Goal: Information Seeking & Learning: Learn about a topic

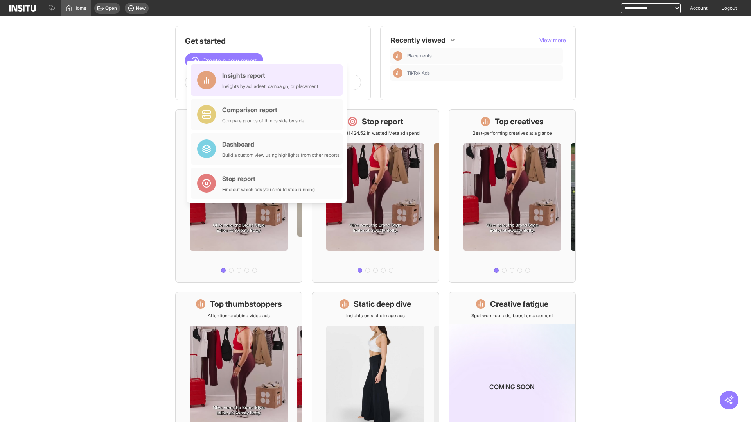
click at [269, 80] on div "Insights report Insights by ad, adset, campaign, or placement" at bounding box center [270, 80] width 96 height 19
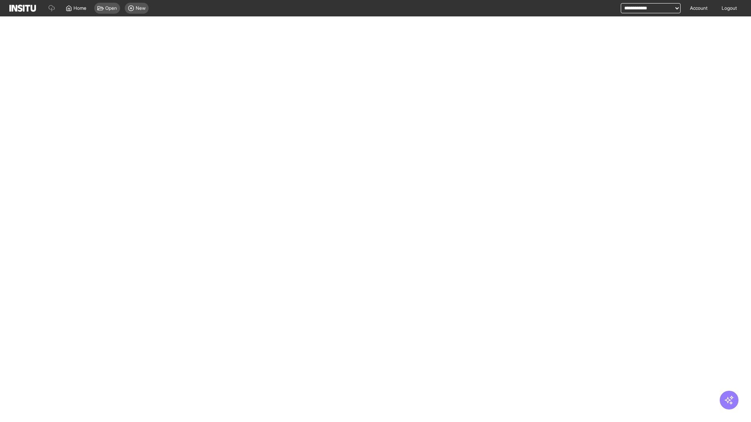
select select "**"
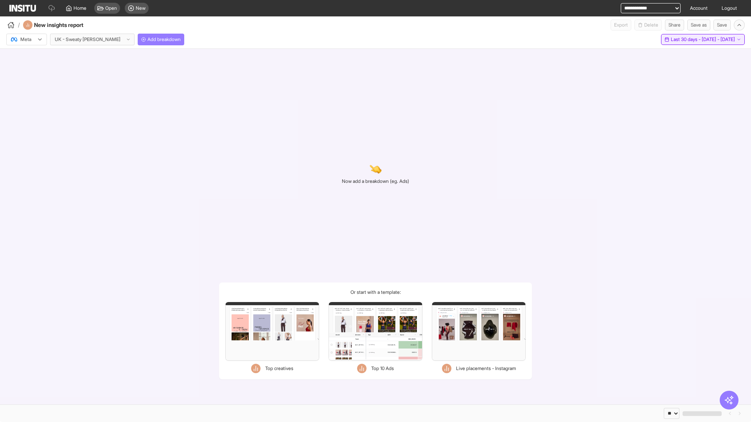
click at [687, 40] on span "Last 30 days - [DATE] - [DATE]" at bounding box center [703, 39] width 64 height 6
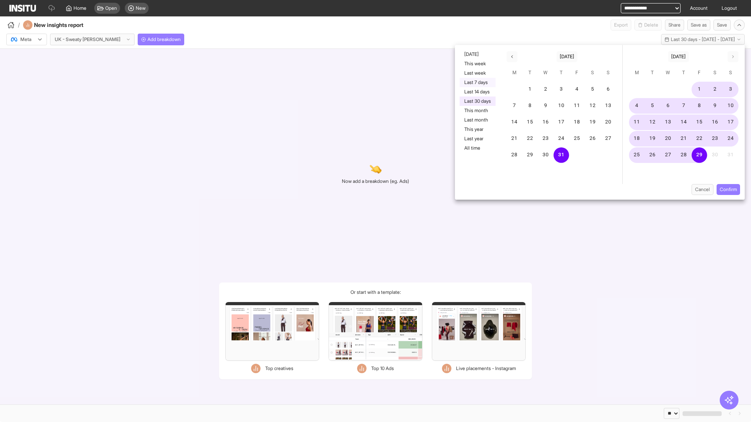
click at [477, 83] on button "Last 7 days" at bounding box center [478, 82] width 36 height 9
